Goal: Information Seeking & Learning: Learn about a topic

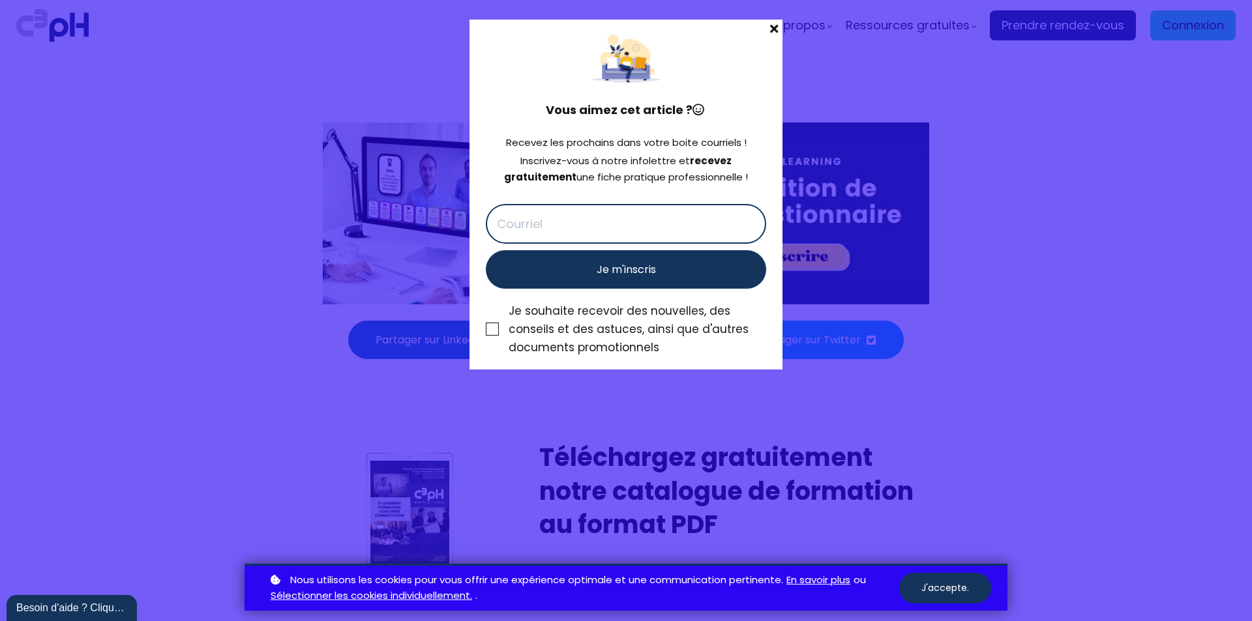
scroll to position [5107, 0]
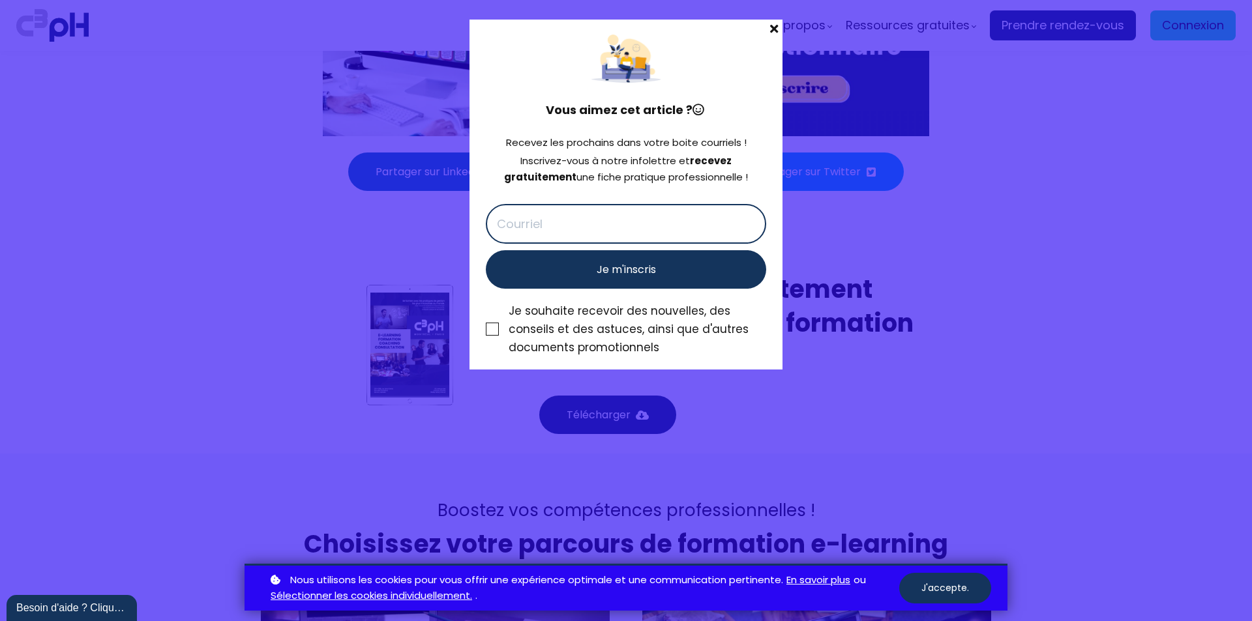
click at [770, 22] on span at bounding box center [773, 29] width 17 height 18
